Goal: Transaction & Acquisition: Purchase product/service

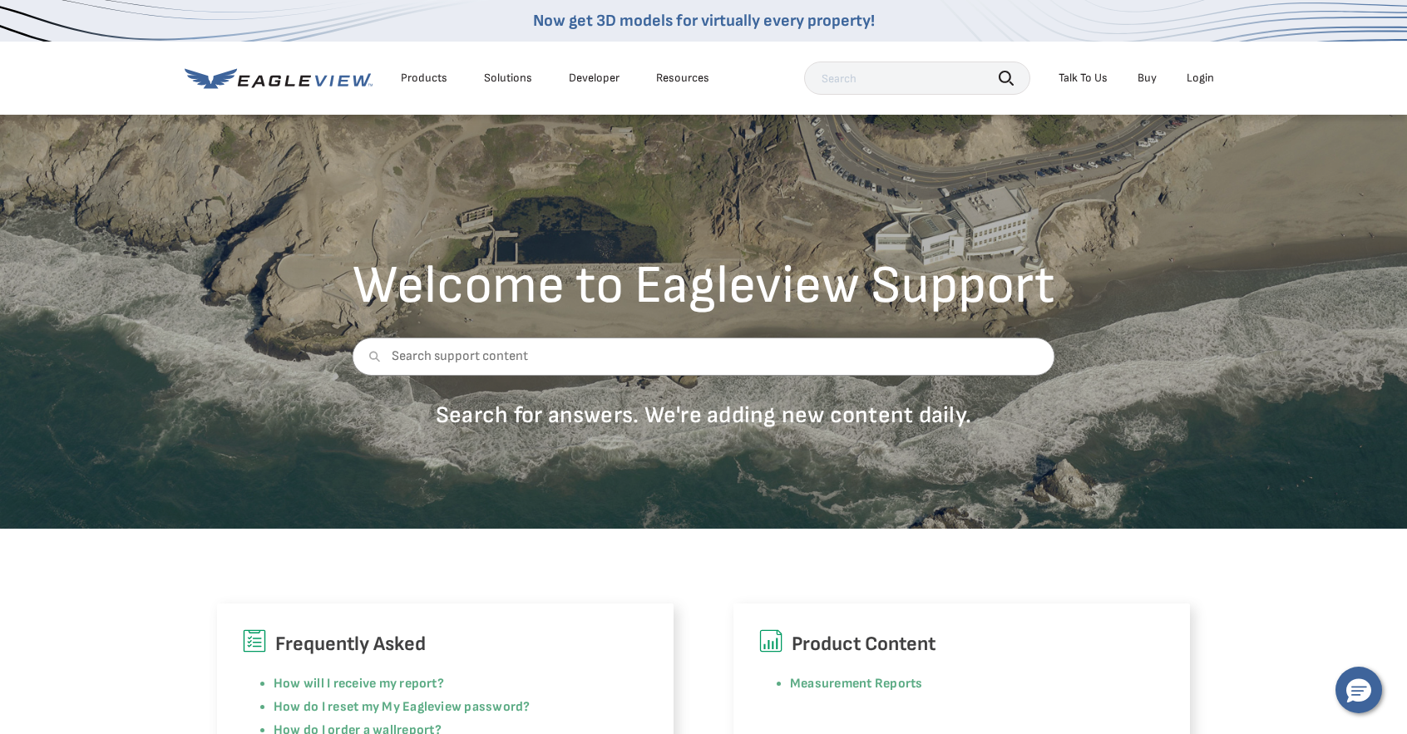
click at [1207, 79] on div "Login" at bounding box center [1200, 78] width 27 height 15
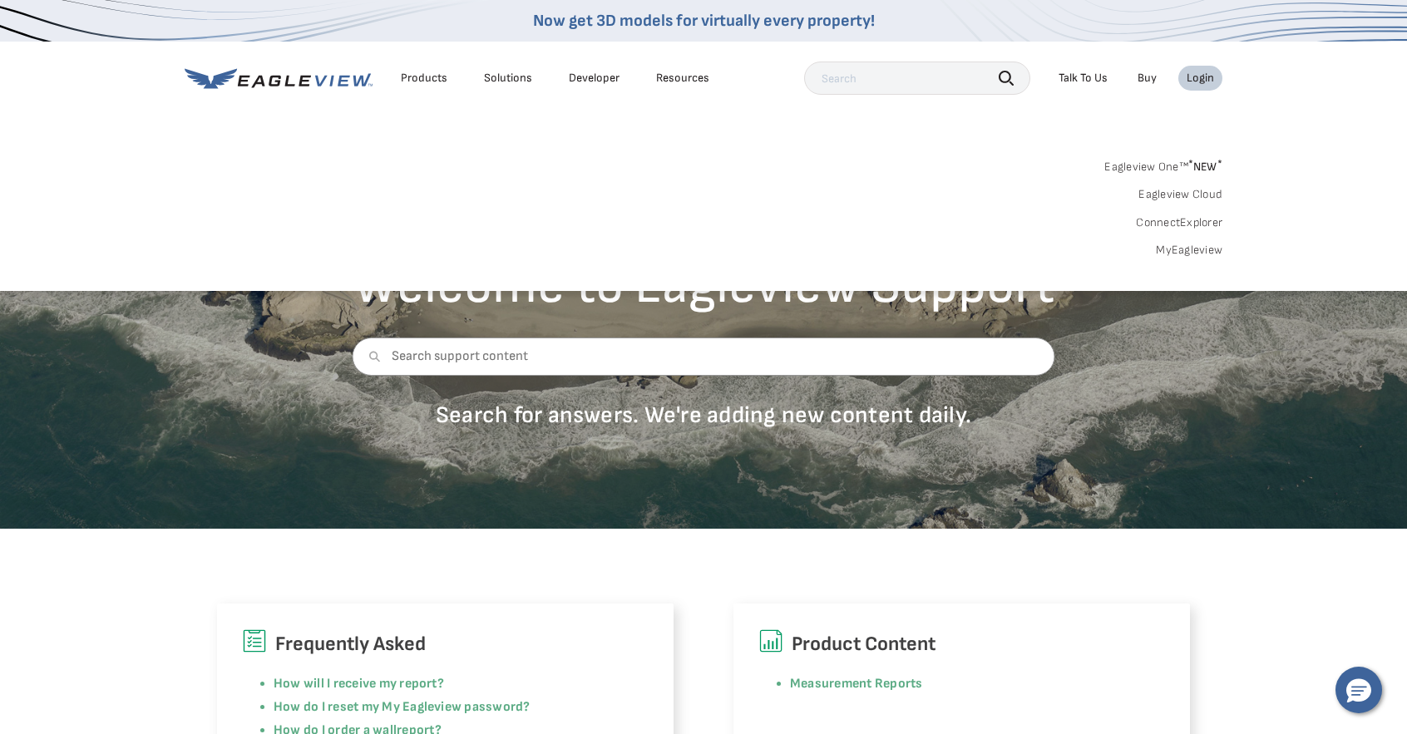
click at [1189, 247] on link "MyEagleview" at bounding box center [1189, 250] width 67 height 15
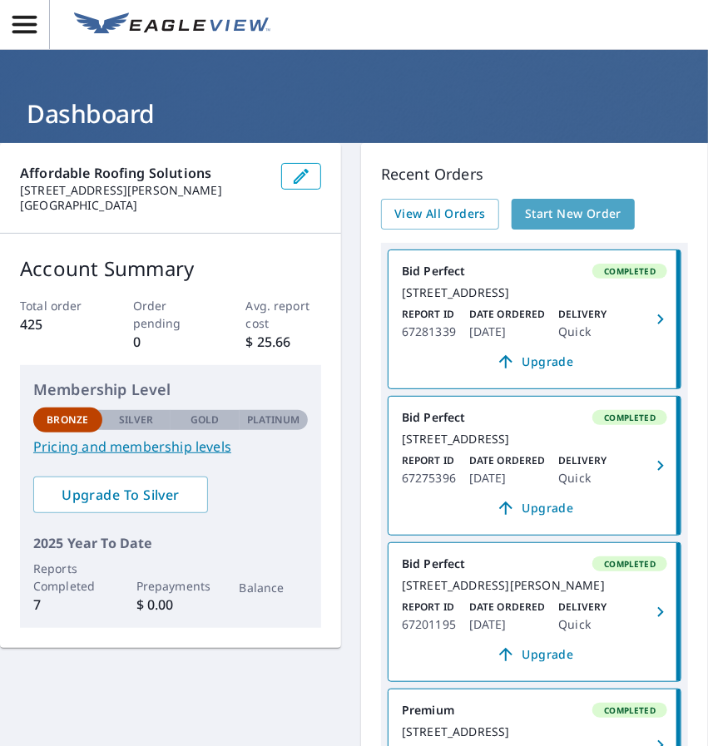
click at [618, 216] on link "Start New Order" at bounding box center [572, 214] width 123 height 31
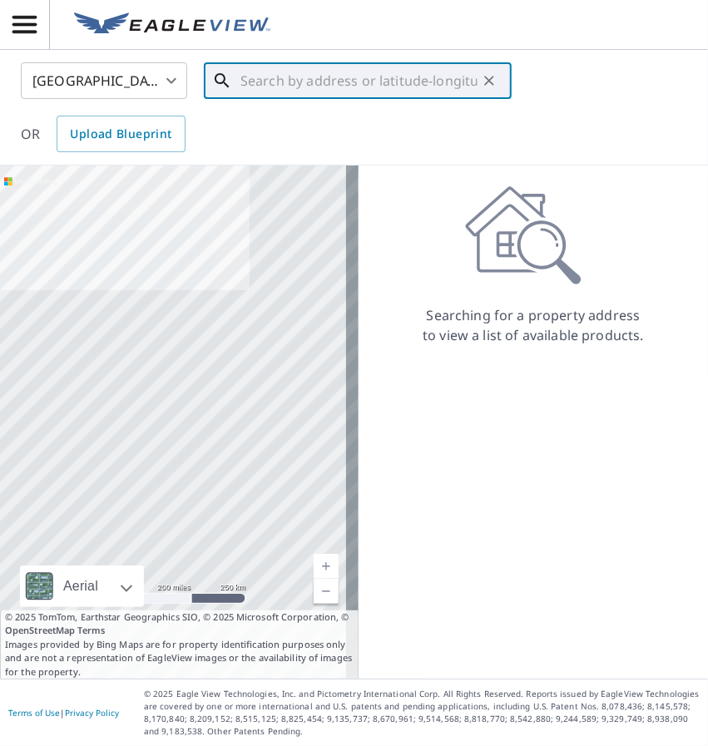
click at [293, 82] on input "text" at bounding box center [358, 80] width 237 height 47
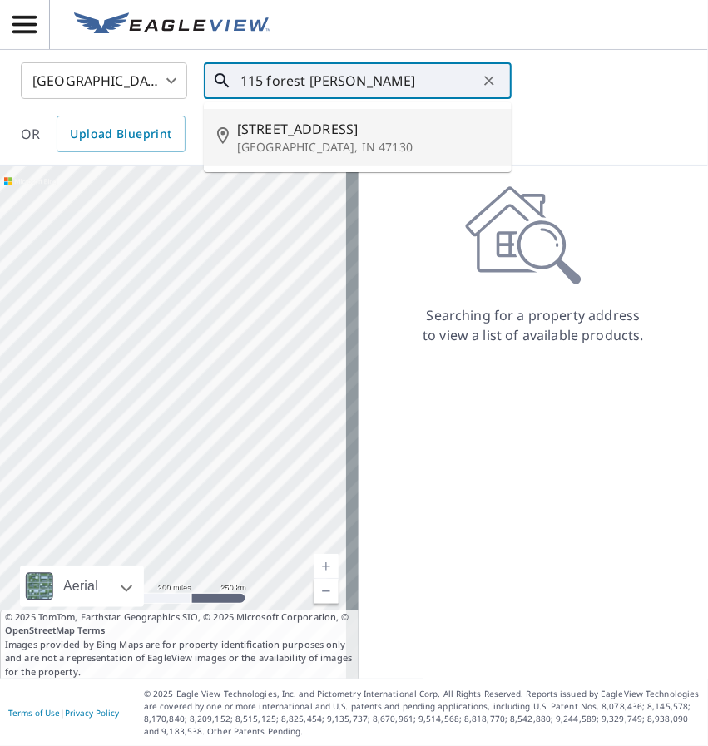
click at [295, 150] on p "Jeffersonville, IN 47130" at bounding box center [367, 147] width 261 height 17
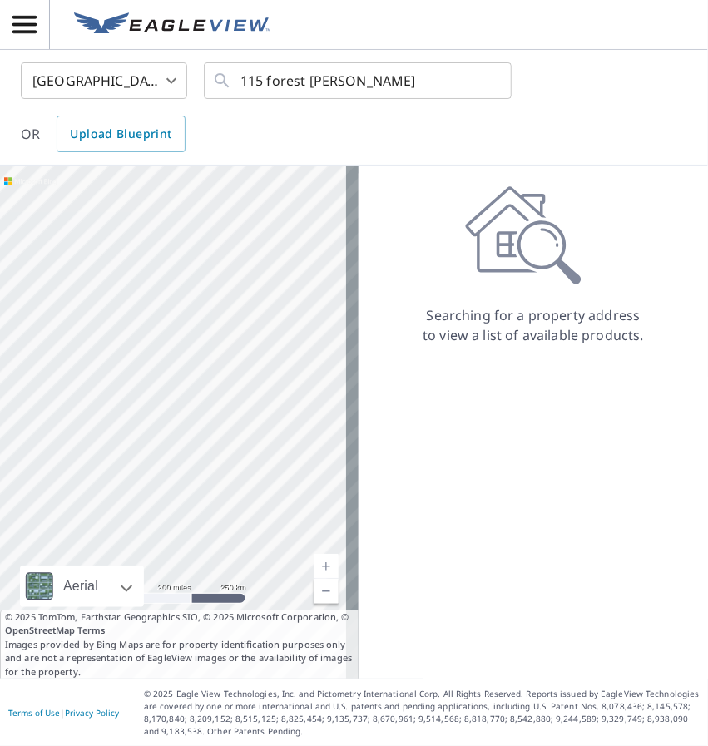
type input "115 Forest Dr Jeffersonville, IN 47130"
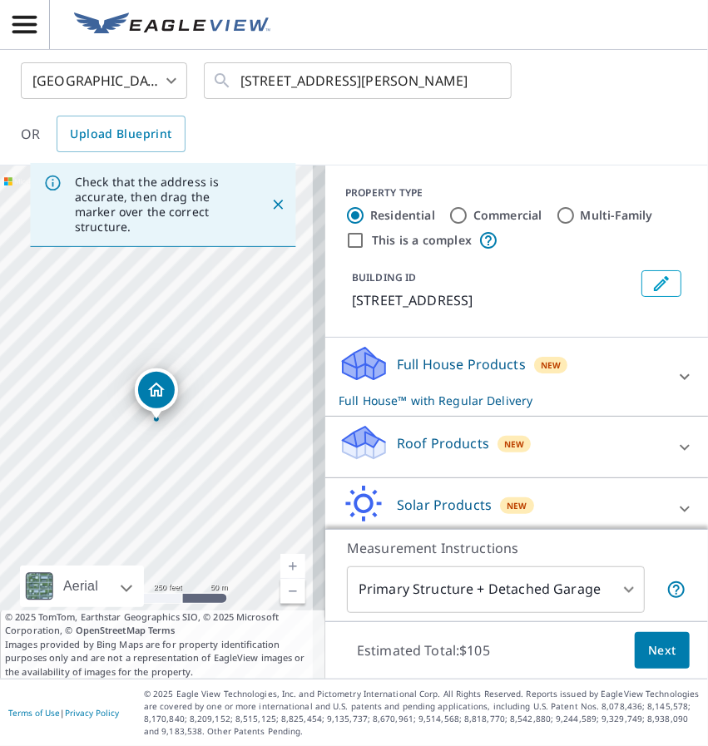
click at [578, 457] on div "Roof Products New" at bounding box center [501, 446] width 326 height 47
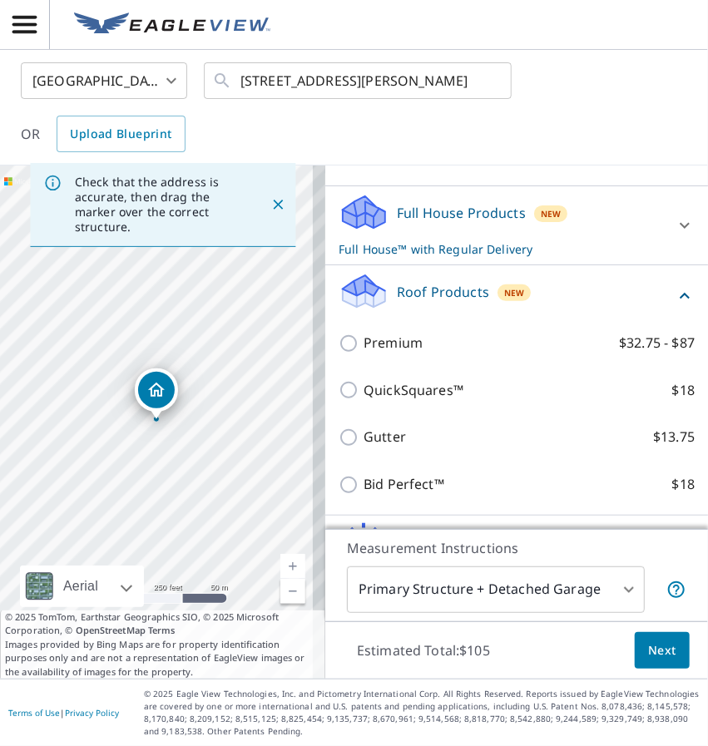
scroll to position [193, 0]
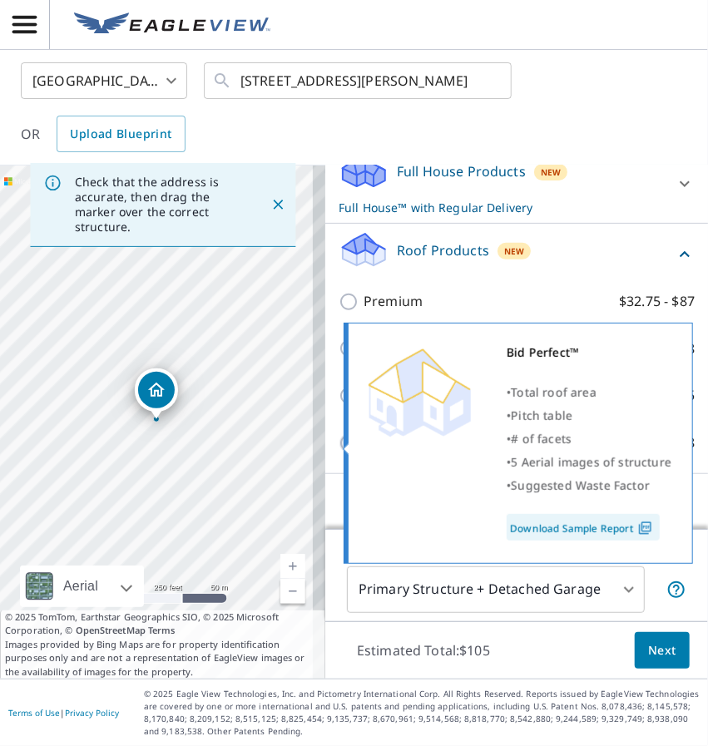
click at [338, 447] on input "Bid Perfect™ $18" at bounding box center [350, 443] width 25 height 20
checkbox input "true"
checkbox input "false"
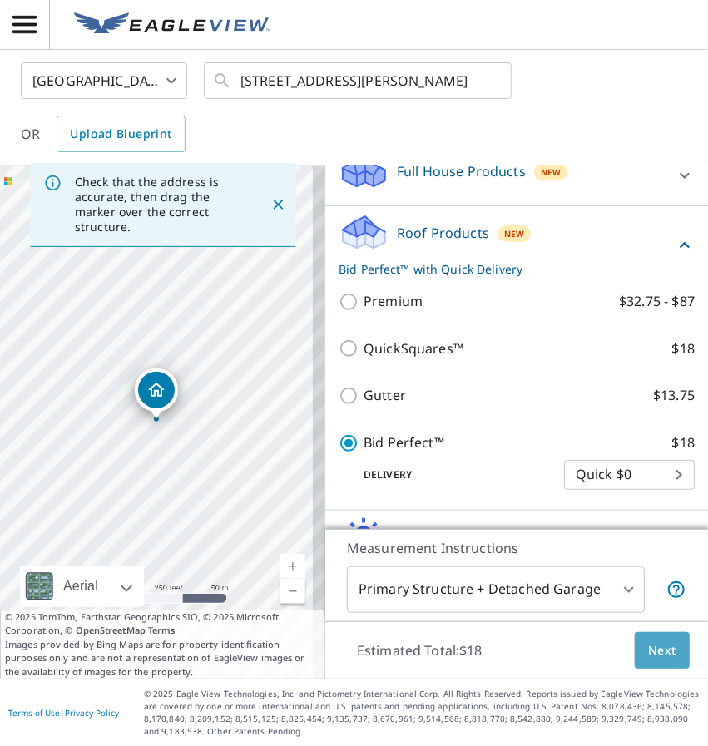
click at [648, 650] on span "Next" at bounding box center [662, 650] width 28 height 21
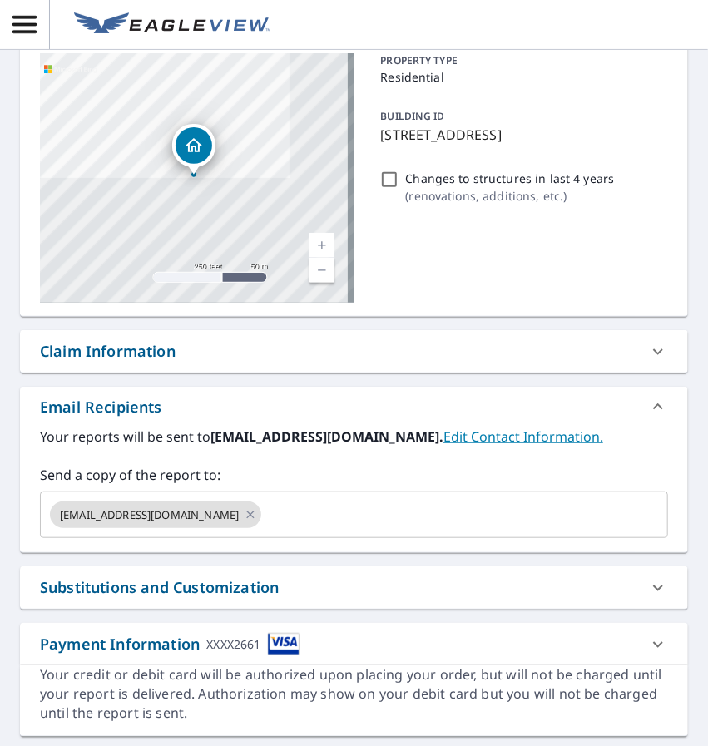
scroll to position [124, 0]
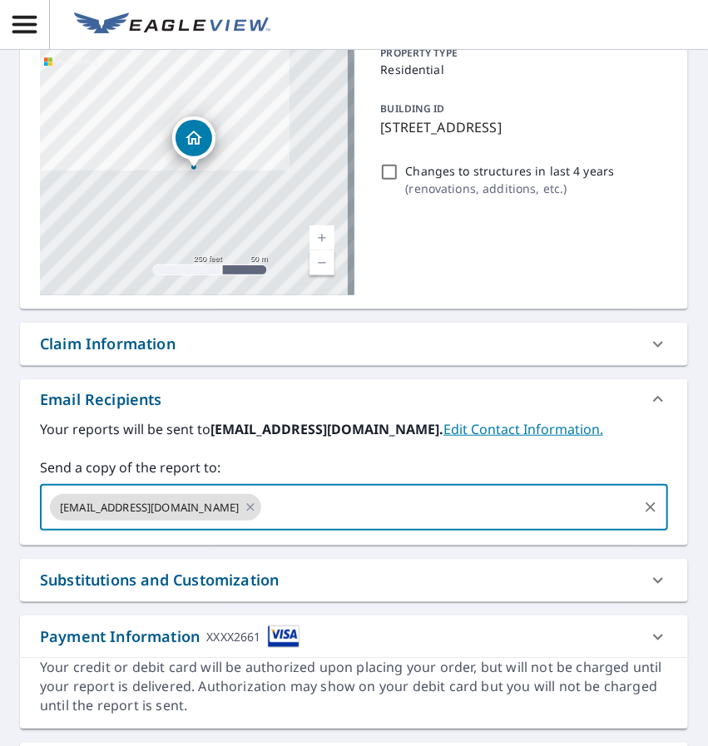
click at [323, 511] on input "text" at bounding box center [450, 508] width 372 height 32
checkbox input "true"
type input "roofs@affordableroofing4me.com"
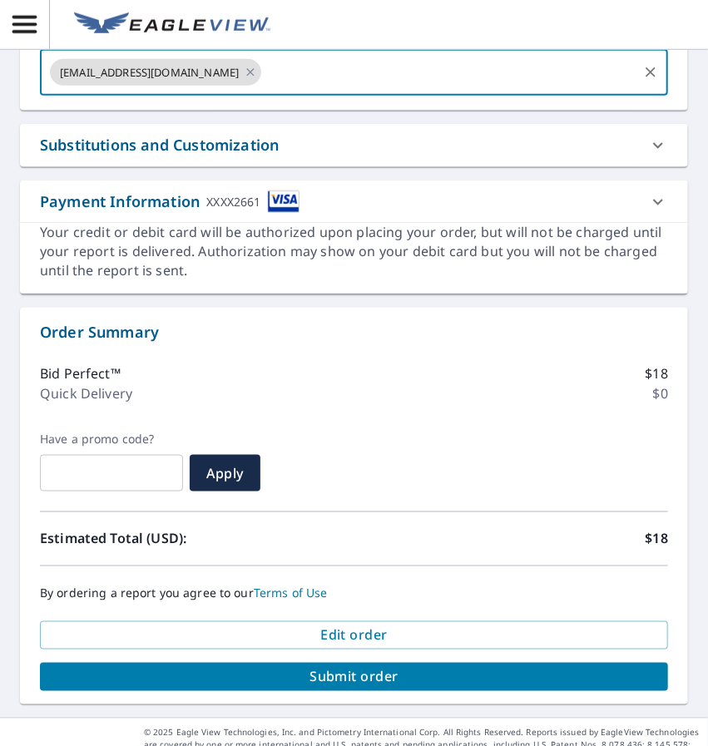
scroll to position [561, 0]
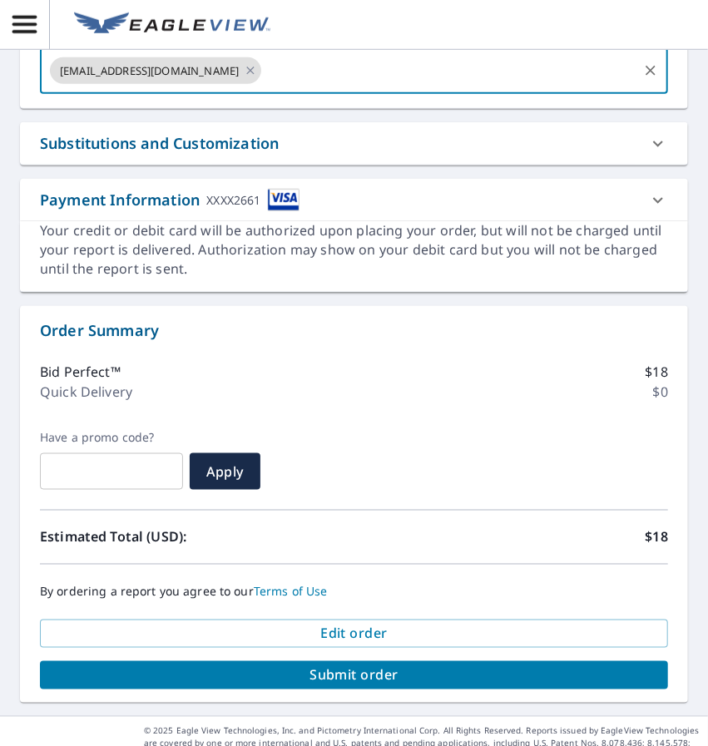
click at [321, 667] on span "Submit order" at bounding box center [353, 675] width 601 height 18
checkbox input "true"
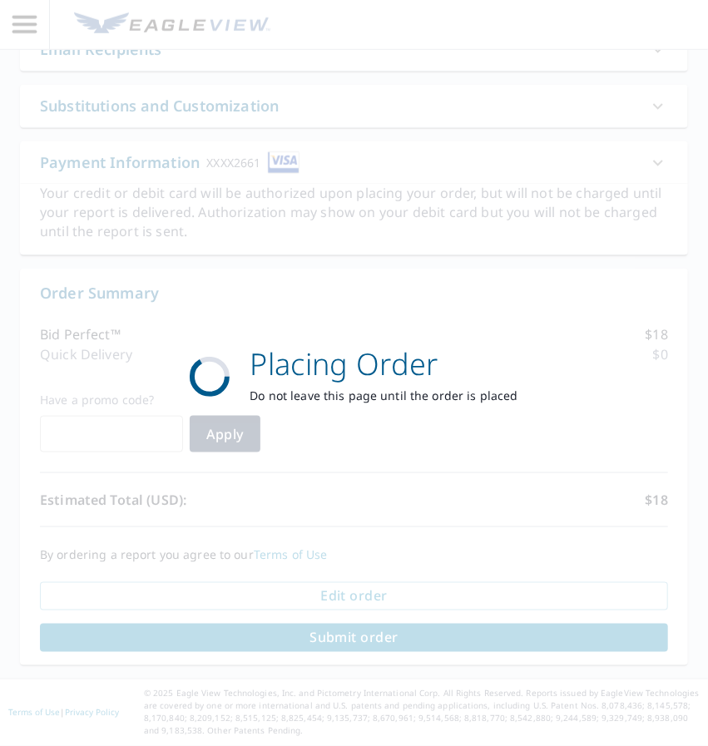
scroll to position [471, 0]
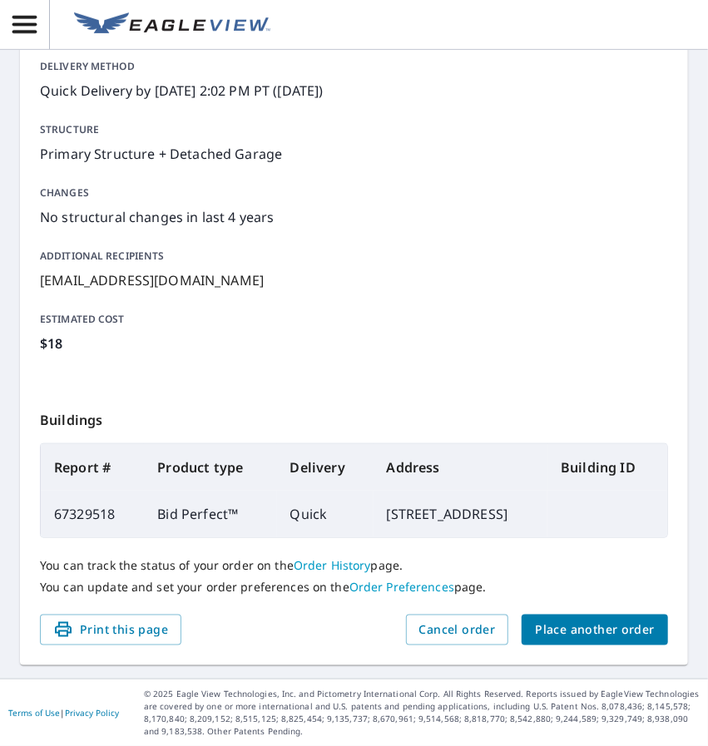
scroll to position [290, 0]
